Goal: Task Accomplishment & Management: Use online tool/utility

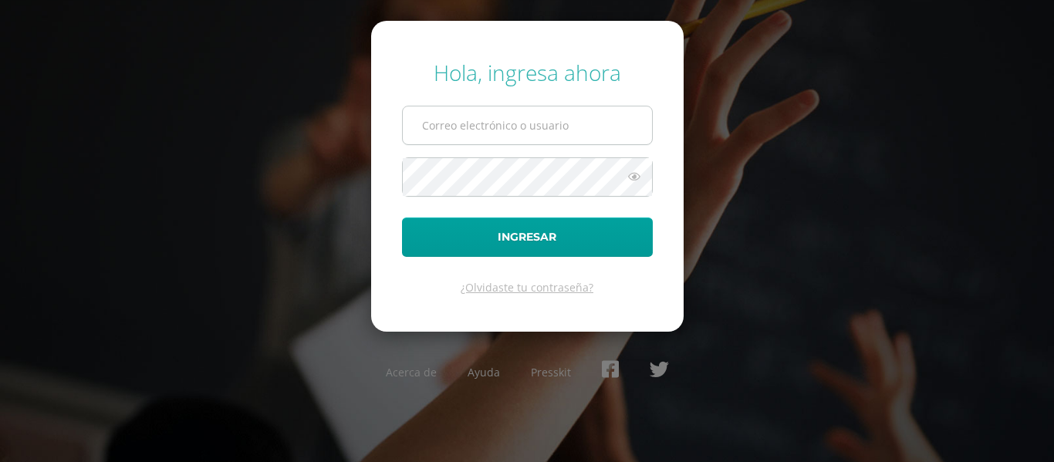
click at [458, 131] on input "text" at bounding box center [527, 125] width 249 height 38
type input "[PERSON_NAME][EMAIL_ADDRESS][DOMAIN_NAME]"
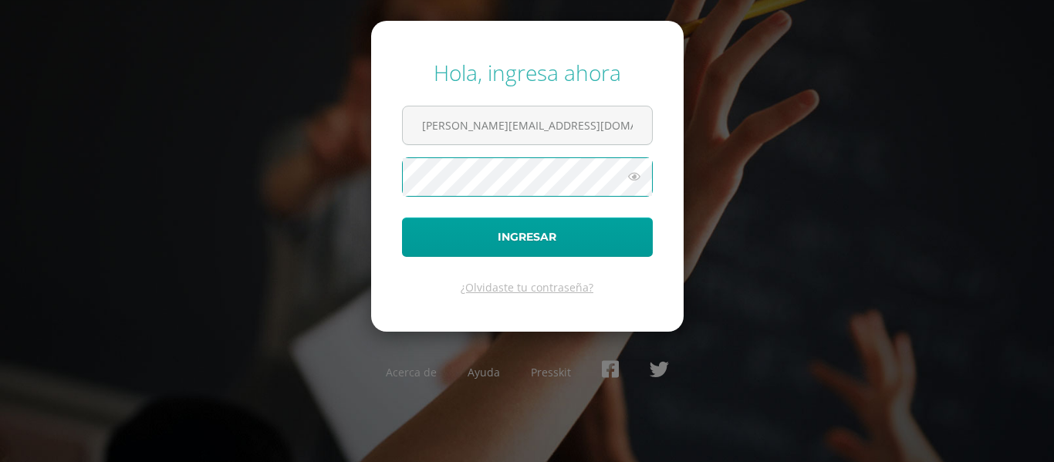
click at [402, 218] on button "Ingresar" at bounding box center [527, 237] width 251 height 39
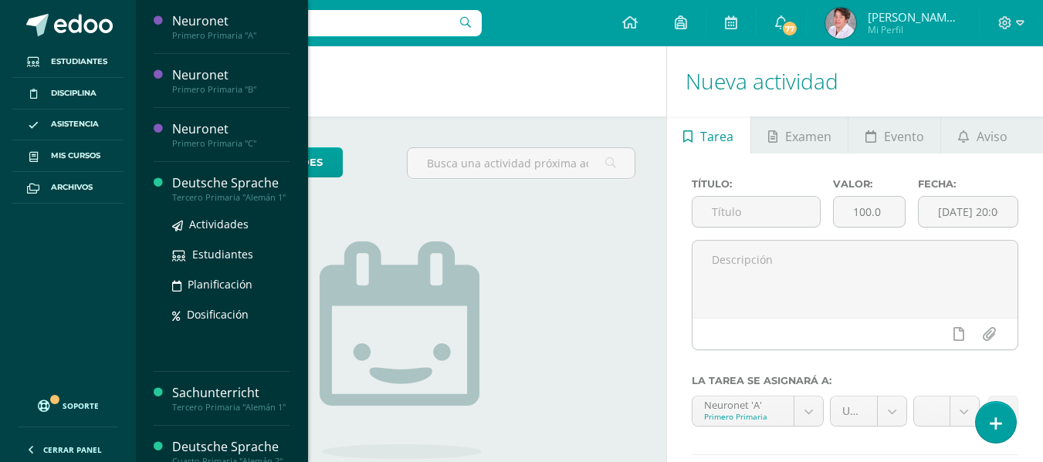
click at [208, 200] on div "Tercero Primaria "Alemán 1"" at bounding box center [230, 197] width 117 height 11
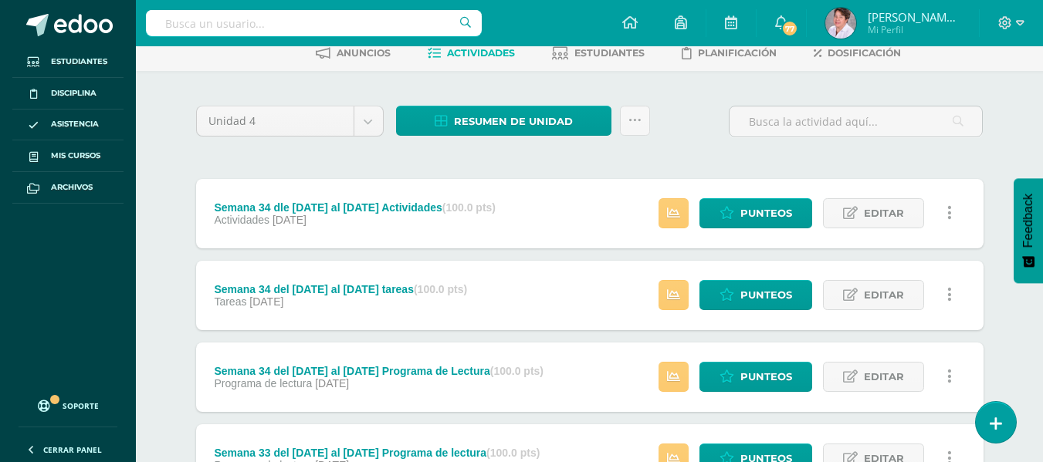
scroll to position [83, 0]
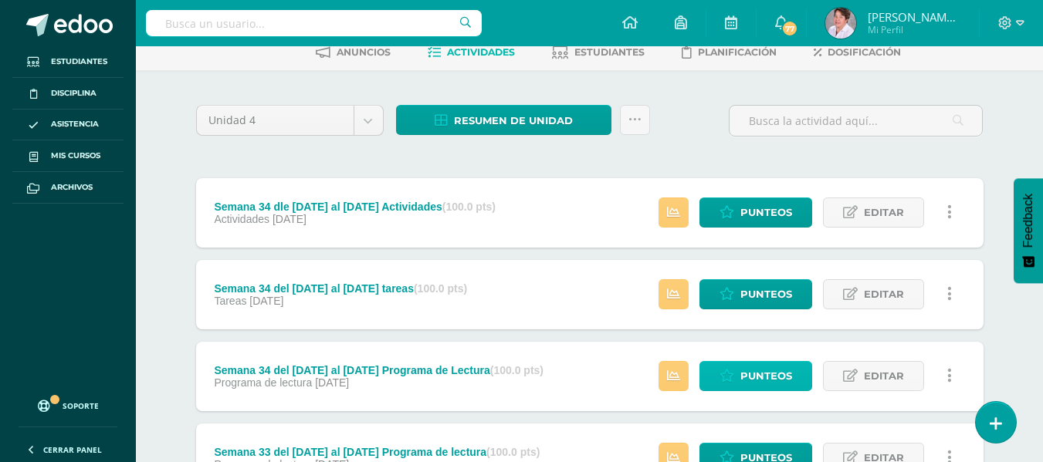
click at [767, 377] on span "Punteos" at bounding box center [766, 376] width 52 height 29
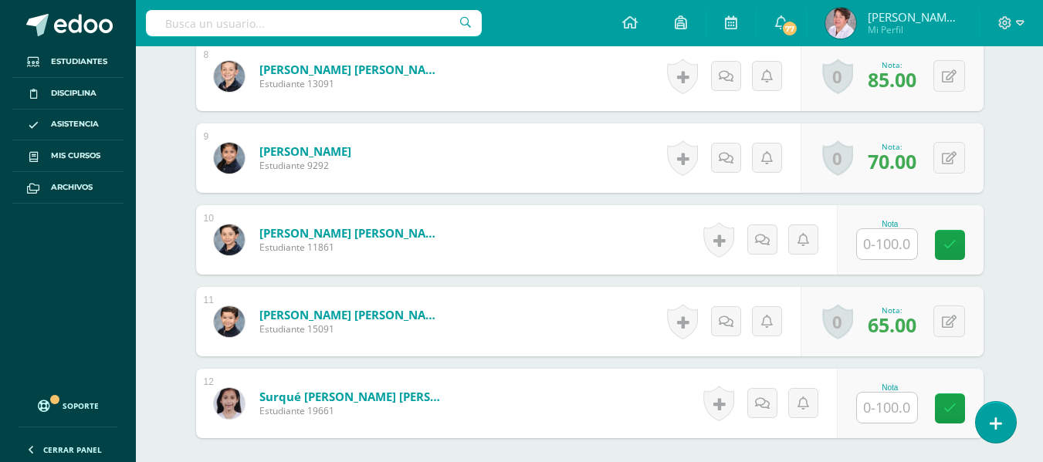
scroll to position [1068, 0]
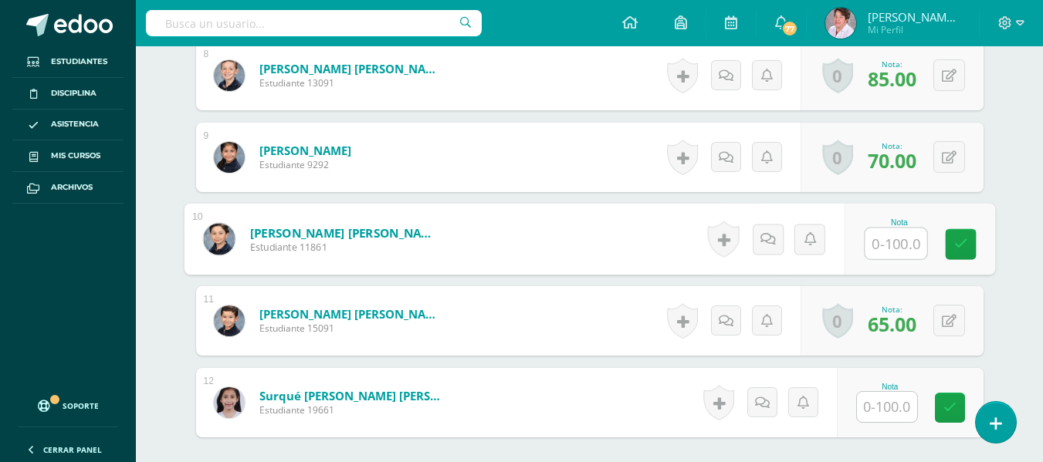
click at [894, 246] on input "text" at bounding box center [895, 243] width 62 height 31
type input "70"
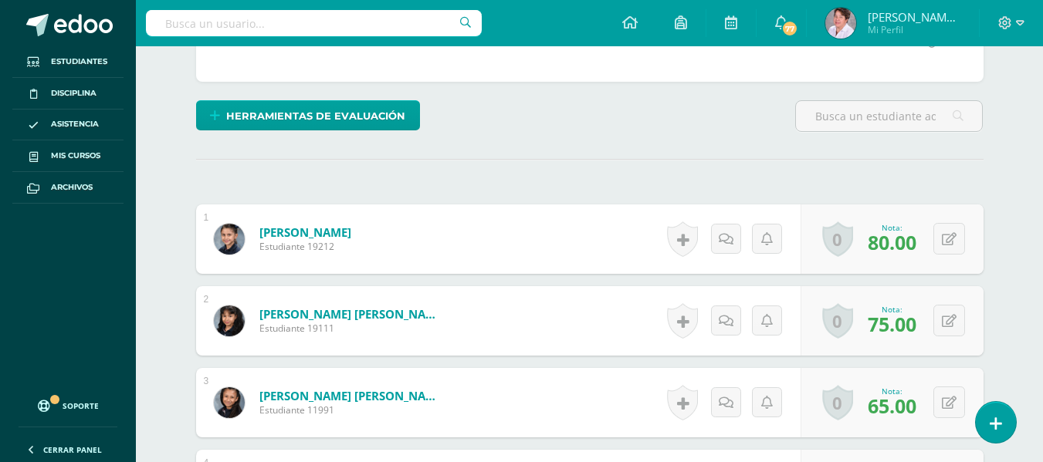
scroll to position [0, 0]
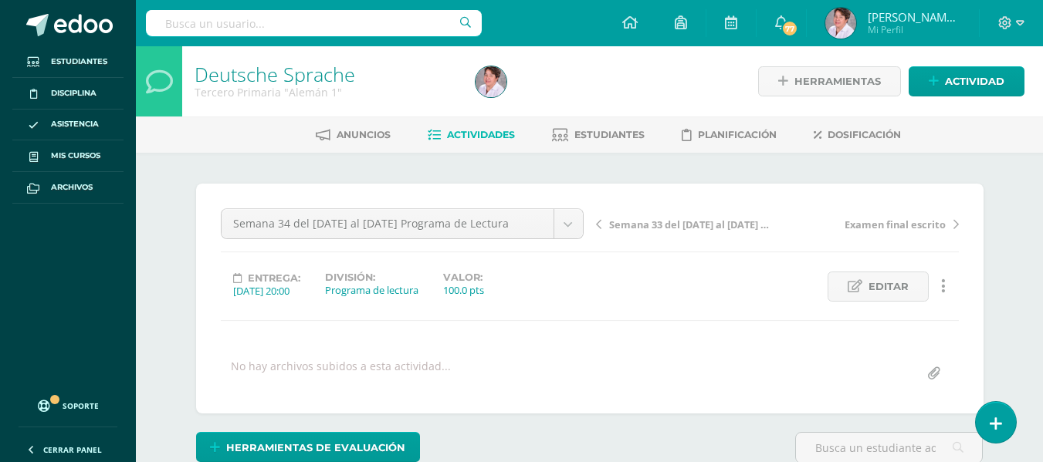
click at [473, 139] on span "Actividades" at bounding box center [481, 135] width 68 height 12
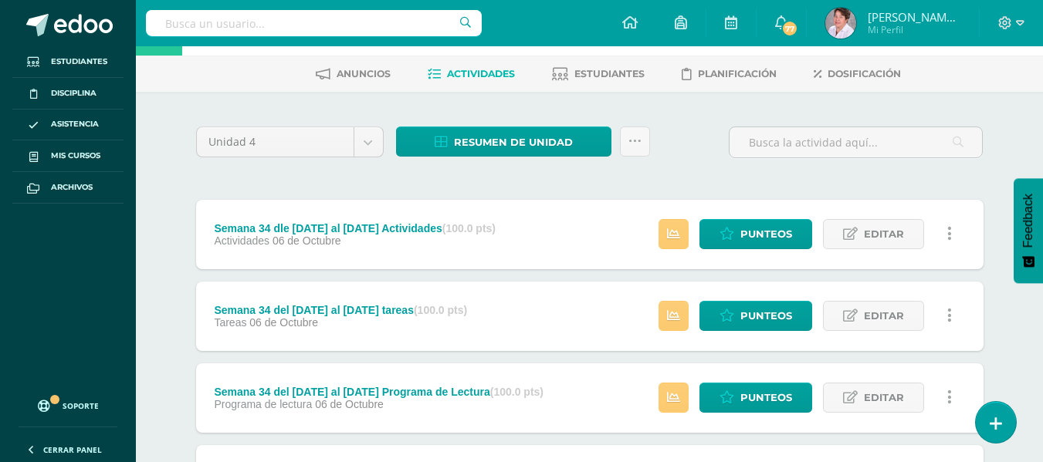
scroll to position [62, 0]
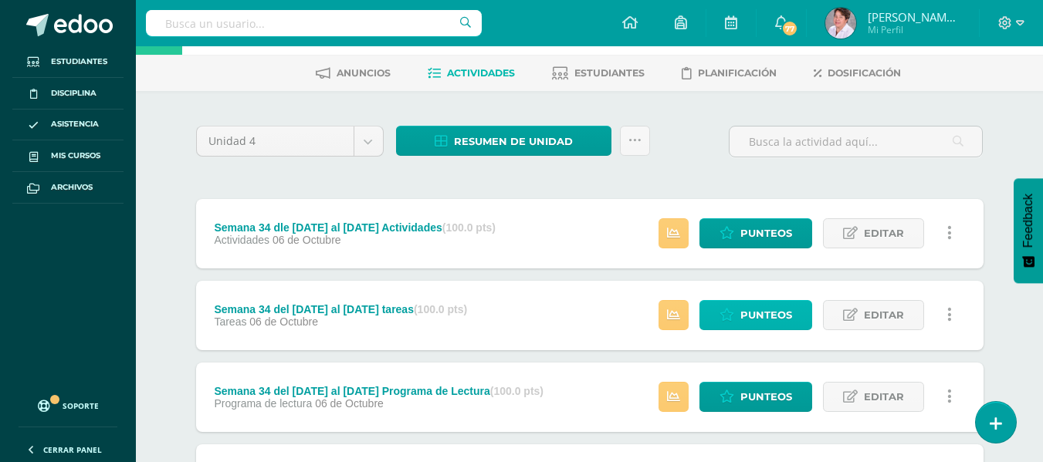
click at [764, 315] on span "Punteos" at bounding box center [766, 315] width 52 height 29
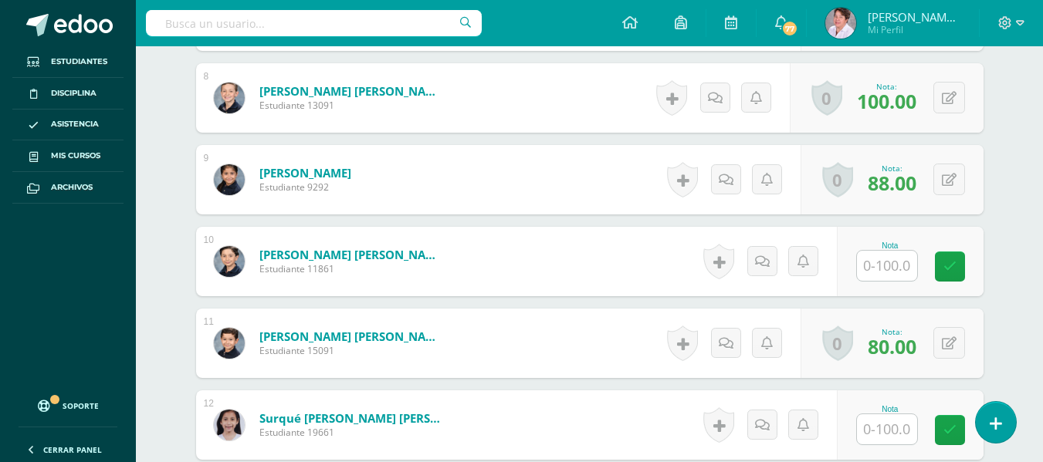
scroll to position [1046, 0]
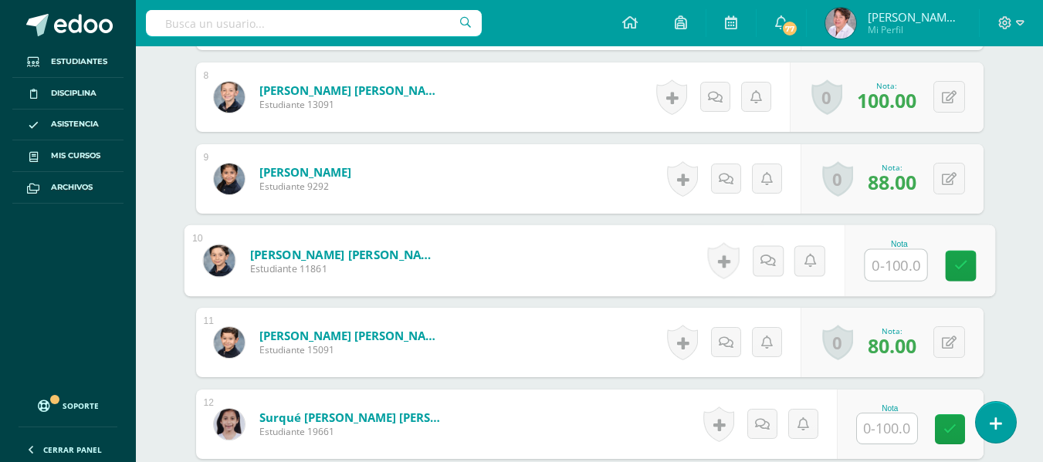
click at [895, 259] on input "text" at bounding box center [895, 265] width 62 height 31
type input "80"
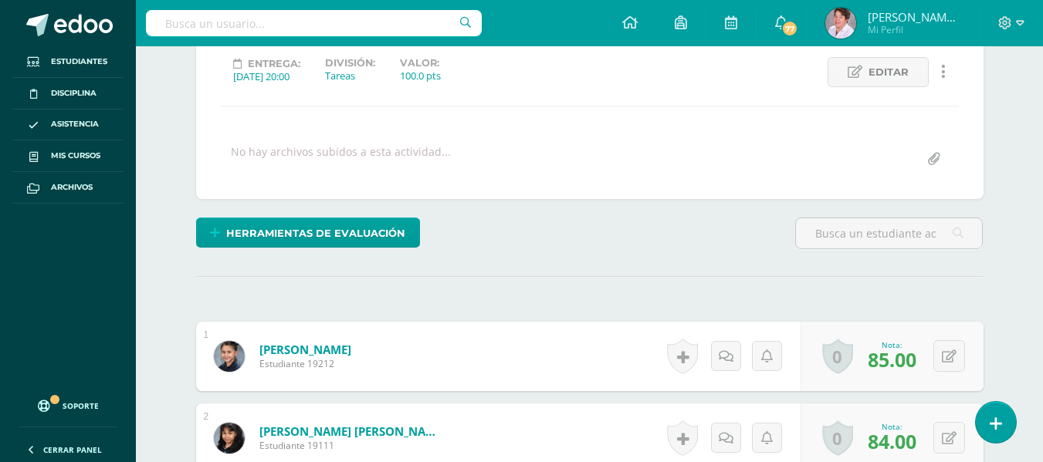
scroll to position [0, 0]
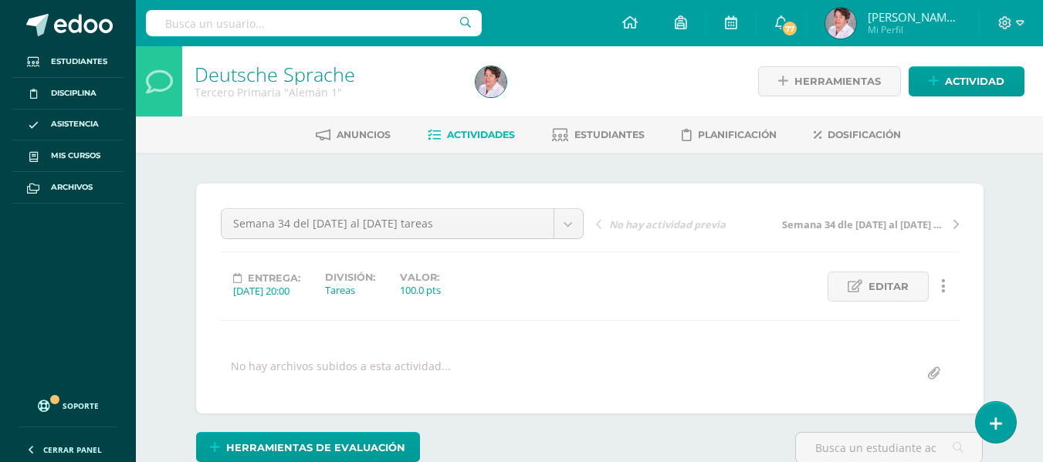
click at [485, 138] on span "Actividades" at bounding box center [481, 135] width 68 height 12
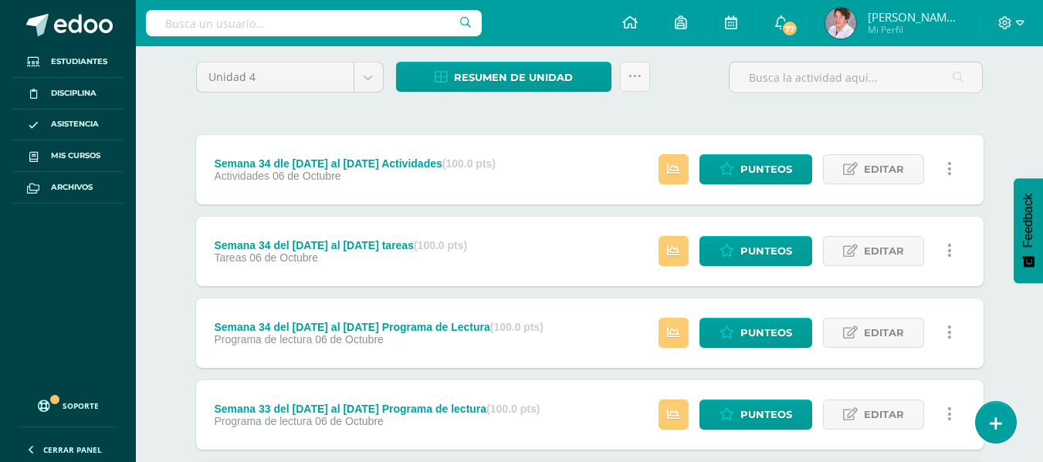
scroll to position [129, 0]
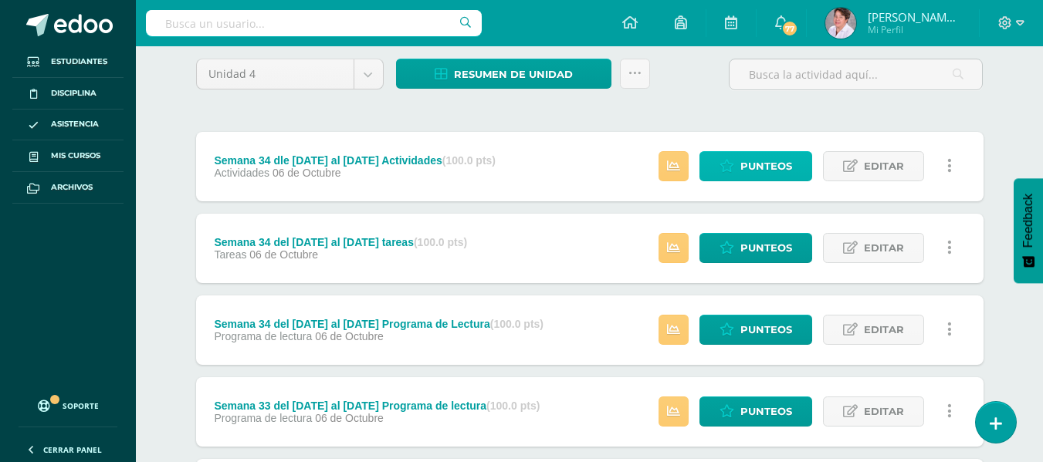
click at [779, 161] on span "Punteos" at bounding box center [766, 166] width 52 height 29
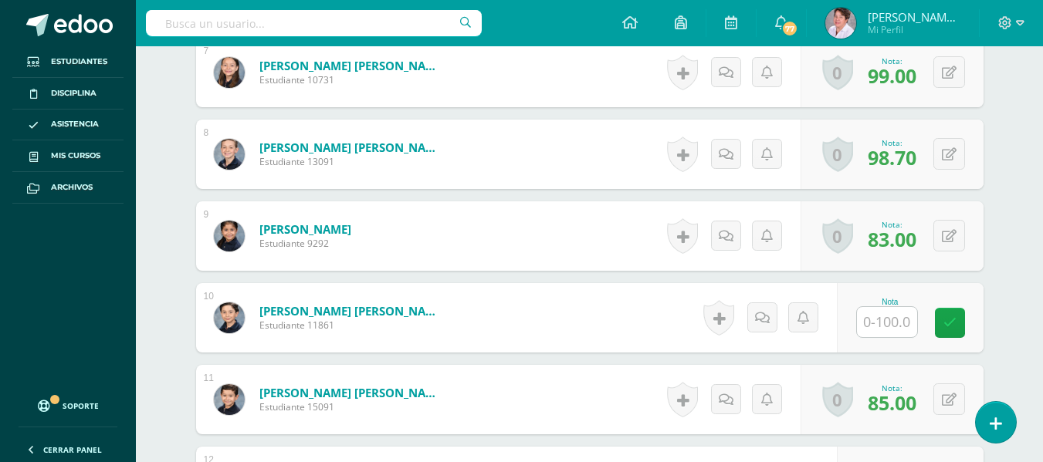
scroll to position [990, 0]
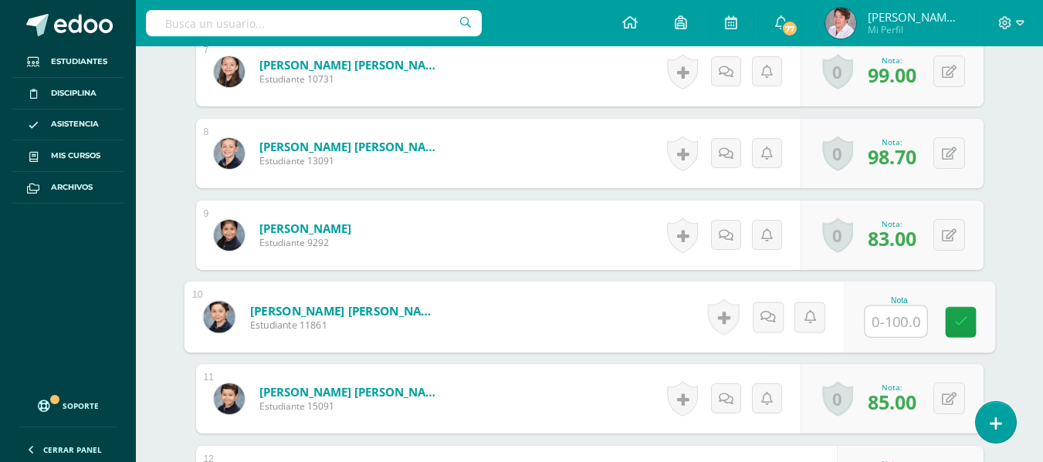
click at [880, 323] on input "text" at bounding box center [895, 321] width 62 height 31
type input "85"
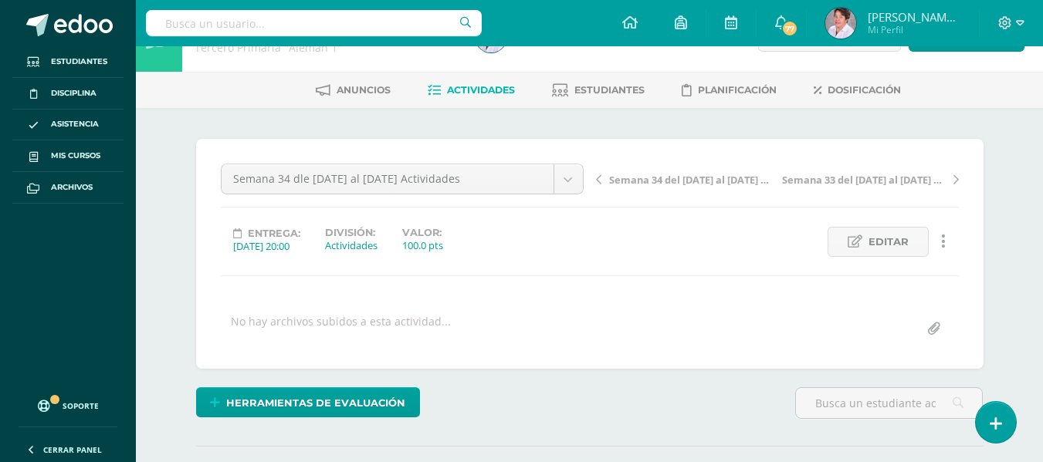
scroll to position [0, 0]
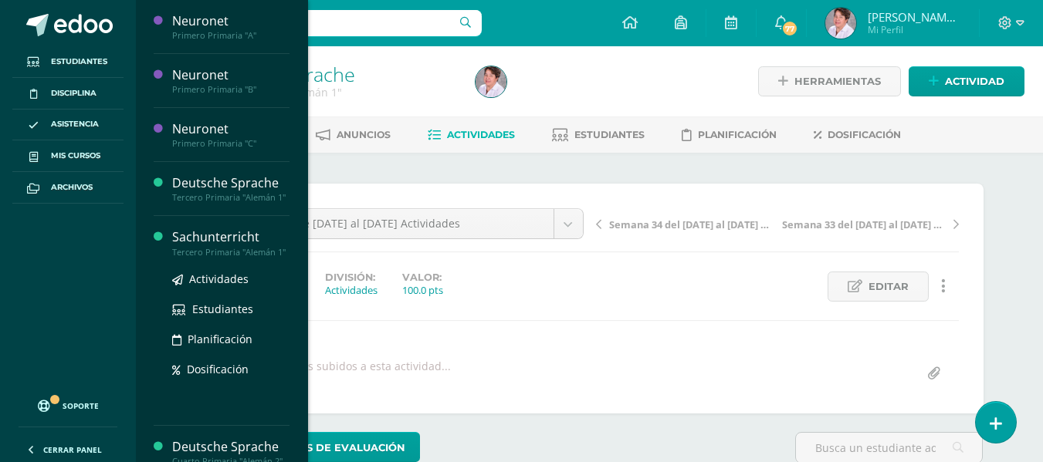
click at [237, 242] on div "Sachunterricht" at bounding box center [230, 237] width 117 height 18
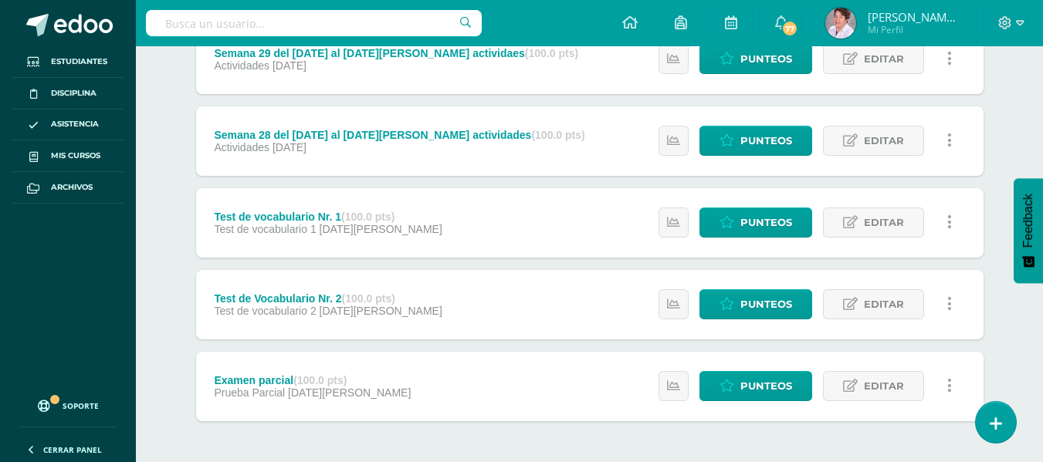
scroll to position [707, 0]
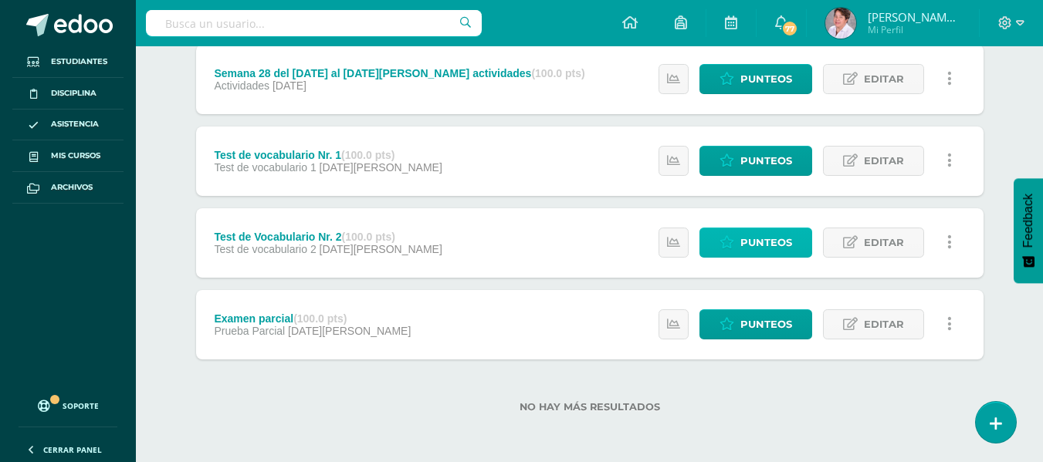
click at [786, 239] on span "Punteos" at bounding box center [766, 242] width 52 height 29
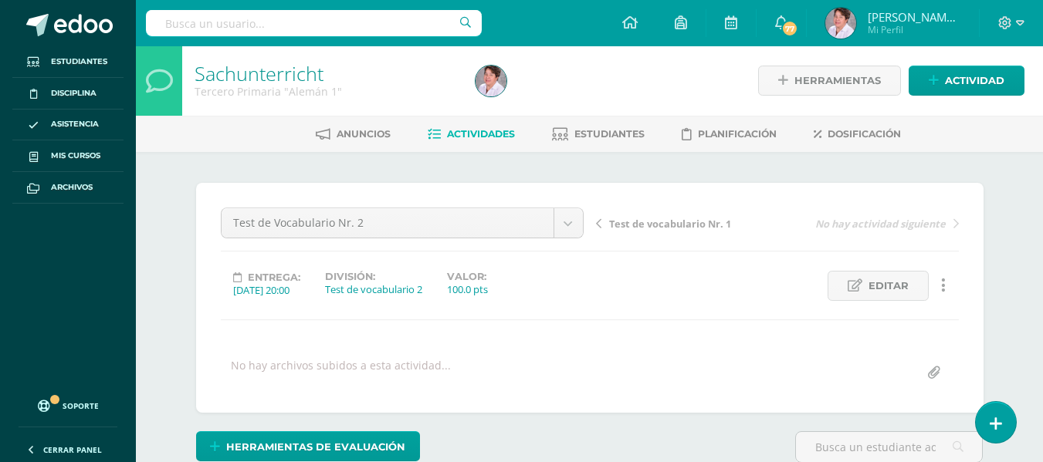
scroll to position [2, 0]
